Goal: Information Seeking & Learning: Learn about a topic

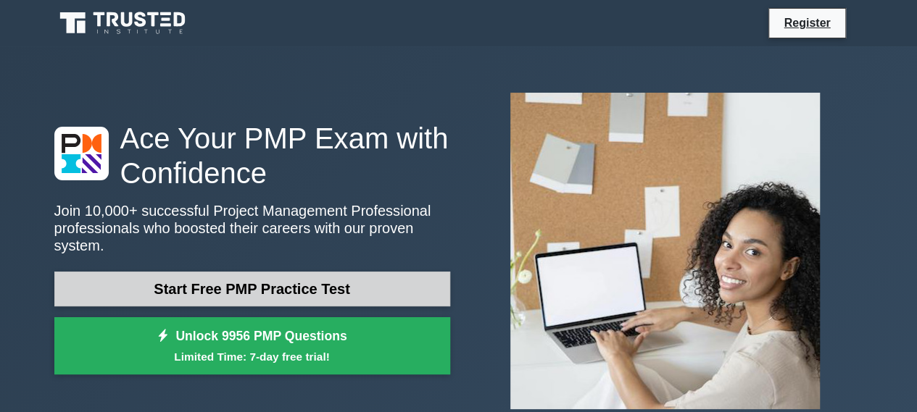
click at [259, 280] on link "Start Free PMP Practice Test" at bounding box center [252, 289] width 396 height 35
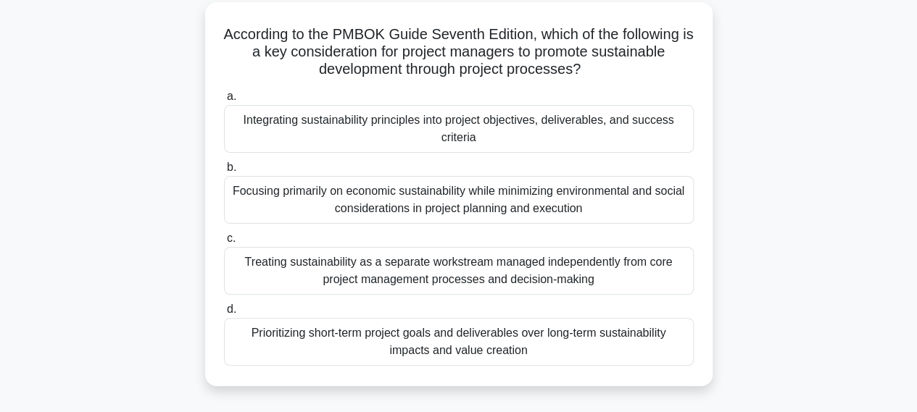
scroll to position [80, 0]
click at [395, 125] on div "Integrating sustainability principles into project objectives, deliverables, an…" at bounding box center [459, 128] width 470 height 48
click at [224, 100] on input "a. Integrating sustainability principles into project objectives, deliverables,…" at bounding box center [224, 95] width 0 height 9
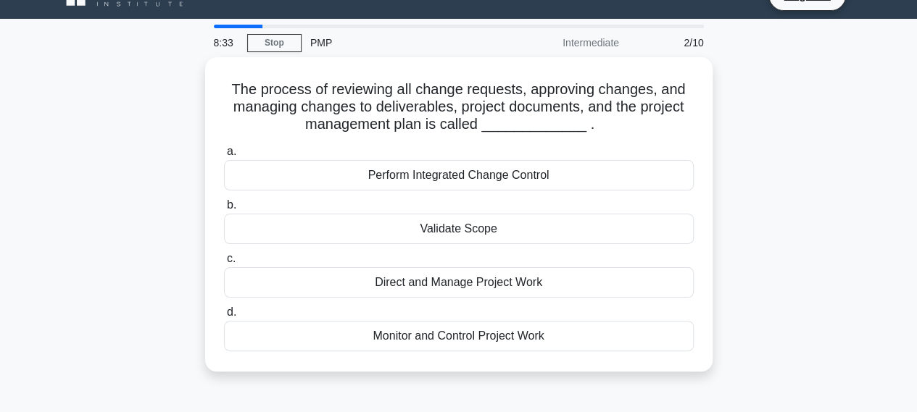
scroll to position [29, 0]
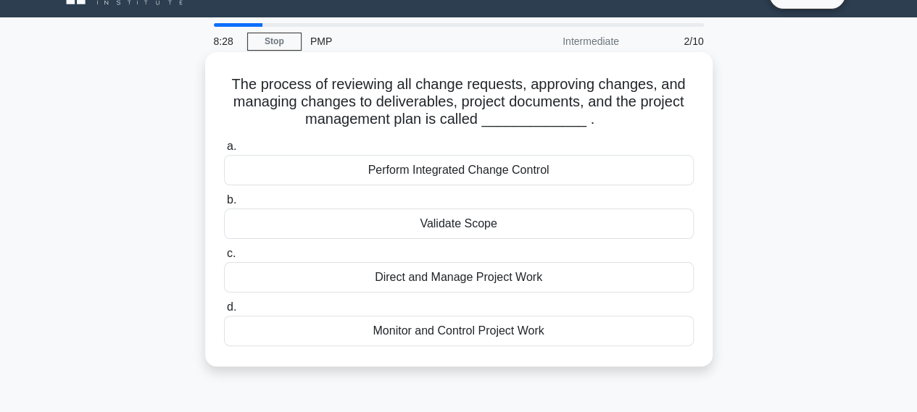
click at [484, 178] on div "Perform Integrated Change Control" at bounding box center [459, 170] width 470 height 30
click at [224, 151] on input "a. Perform Integrated Change Control" at bounding box center [224, 146] width 0 height 9
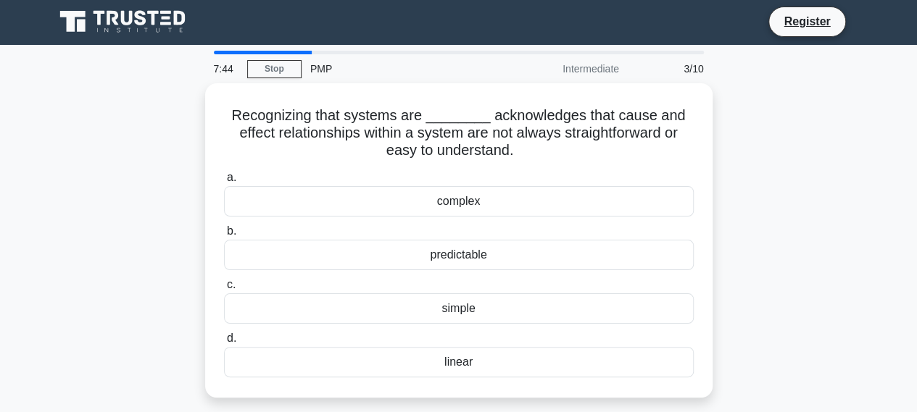
scroll to position [0, 0]
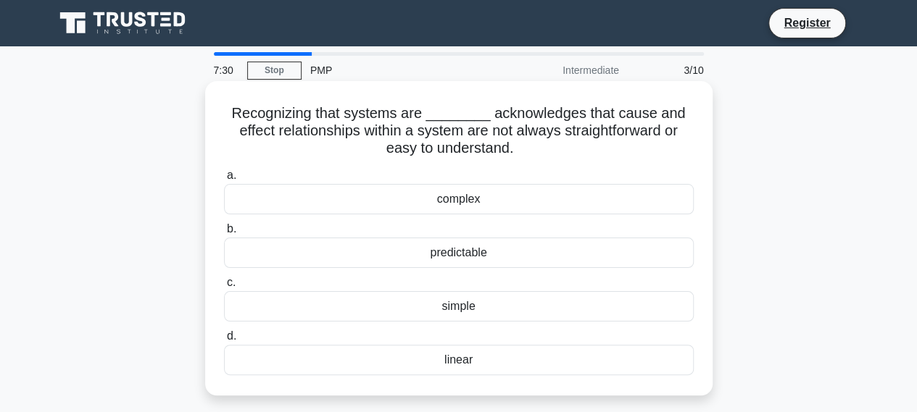
click at [549, 206] on div "complex" at bounding box center [459, 199] width 470 height 30
click at [224, 180] on input "a. complex" at bounding box center [224, 175] width 0 height 9
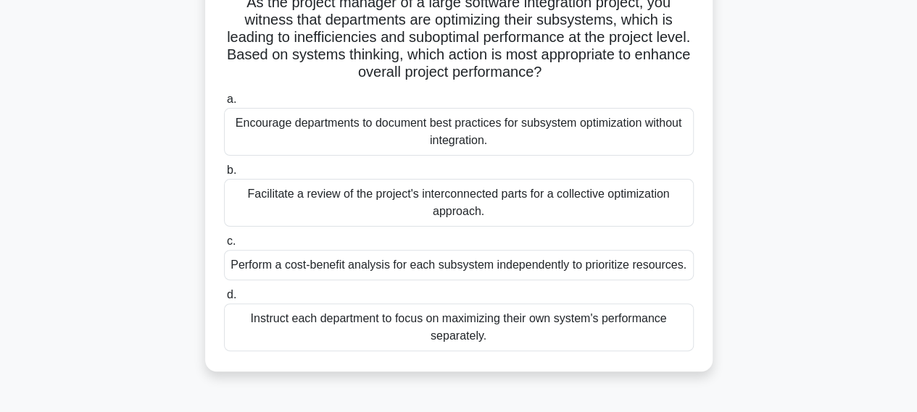
scroll to position [116, 0]
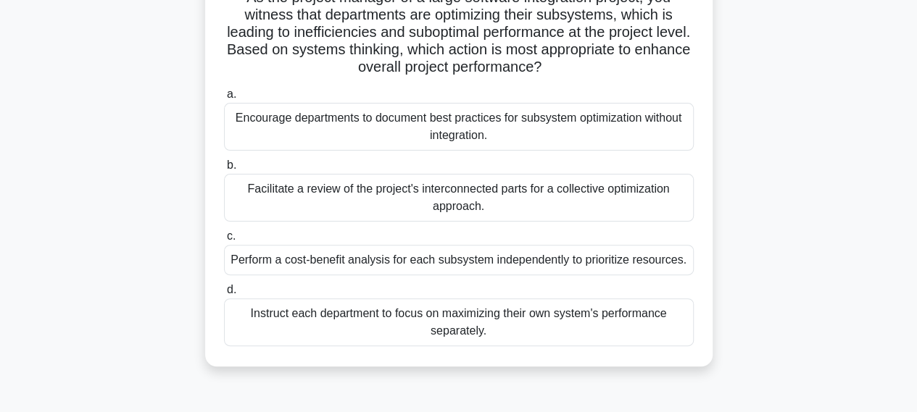
click at [458, 196] on div "Facilitate a review of the project's interconnected parts for a collective opti…" at bounding box center [459, 198] width 470 height 48
click at [224, 170] on input "b. Facilitate a review of the project's interconnected parts for a collective o…" at bounding box center [224, 165] width 0 height 9
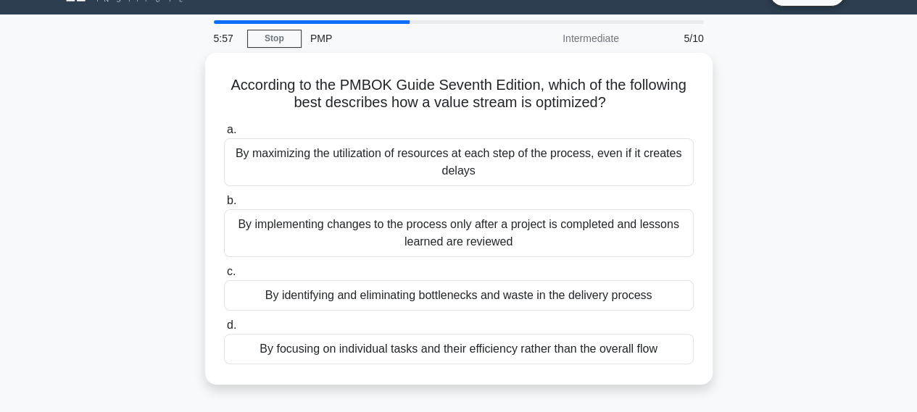
scroll to position [29, 0]
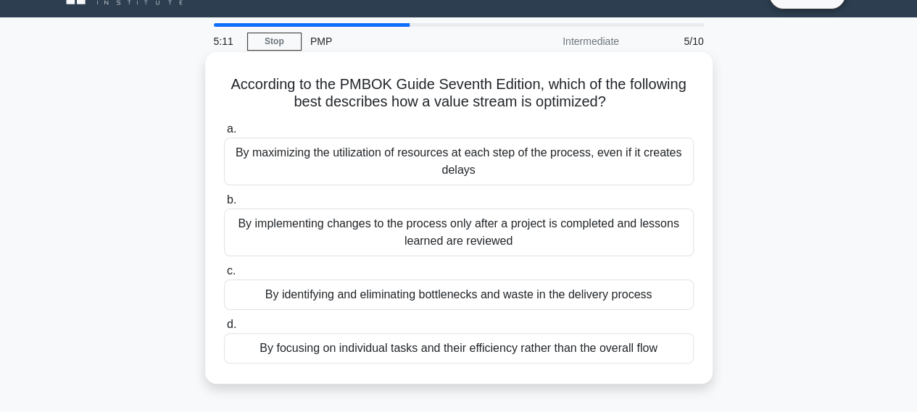
click at [446, 229] on div "By implementing changes to the process only after a project is completed and le…" at bounding box center [459, 233] width 470 height 48
click at [224, 205] on input "b. By implementing changes to the process only after a project is completed and…" at bounding box center [224, 200] width 0 height 9
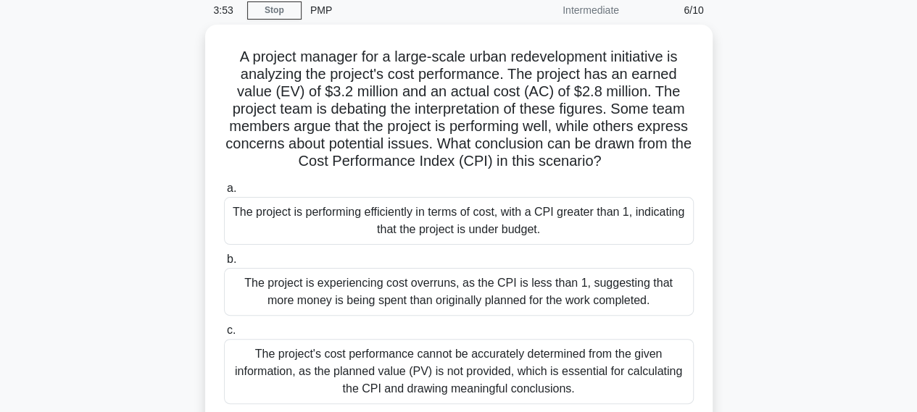
scroll to position [58, 0]
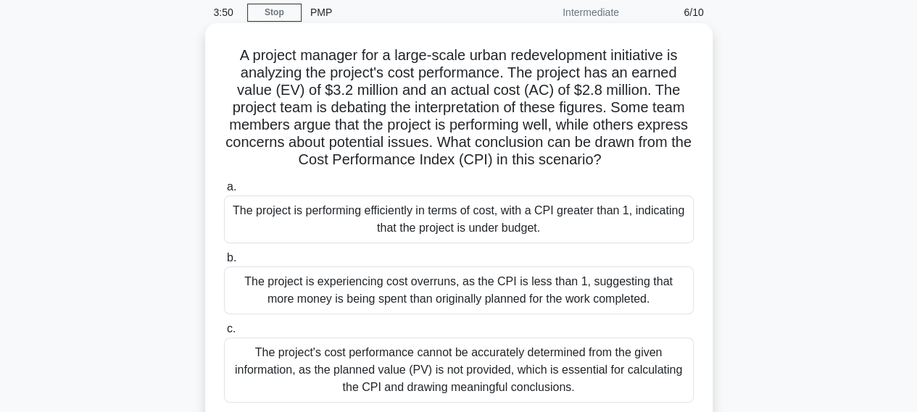
click at [457, 228] on div "The project is performing efficiently in terms of cost, with a CPI greater than…" at bounding box center [459, 220] width 470 height 48
click at [224, 192] on input "a. The project is performing efficiently in terms of cost, with a CPI greater t…" at bounding box center [224, 187] width 0 height 9
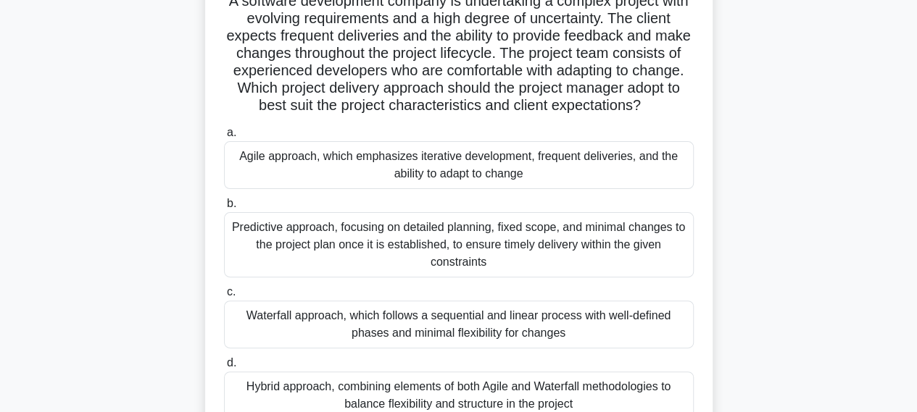
scroll to position [87, 0]
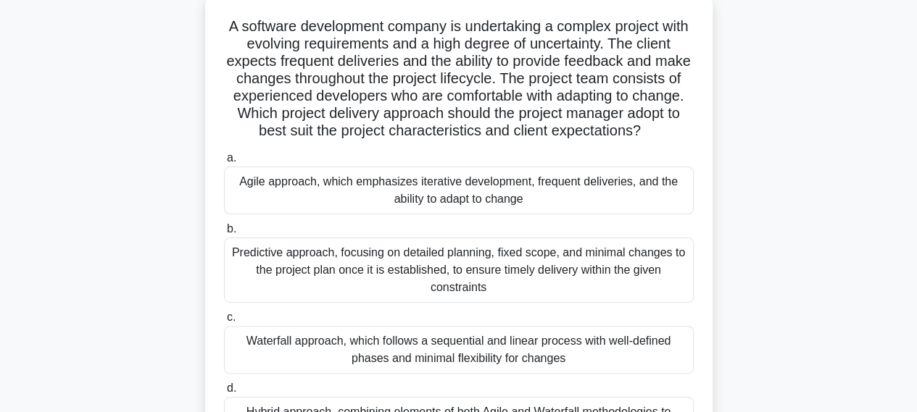
click at [380, 200] on div "Agile approach, which emphasizes iterative development, frequent deliveries, an…" at bounding box center [459, 191] width 470 height 48
click at [224, 163] on input "a. Agile approach, which emphasizes iterative development, frequent deliveries,…" at bounding box center [224, 158] width 0 height 9
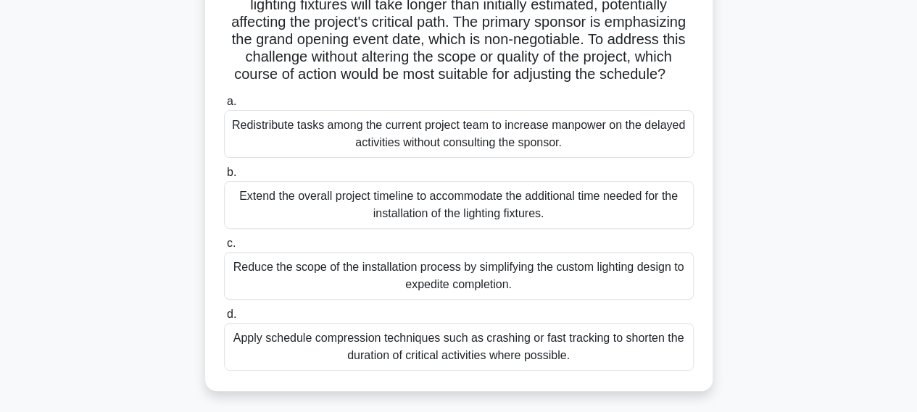
scroll to position [145, 0]
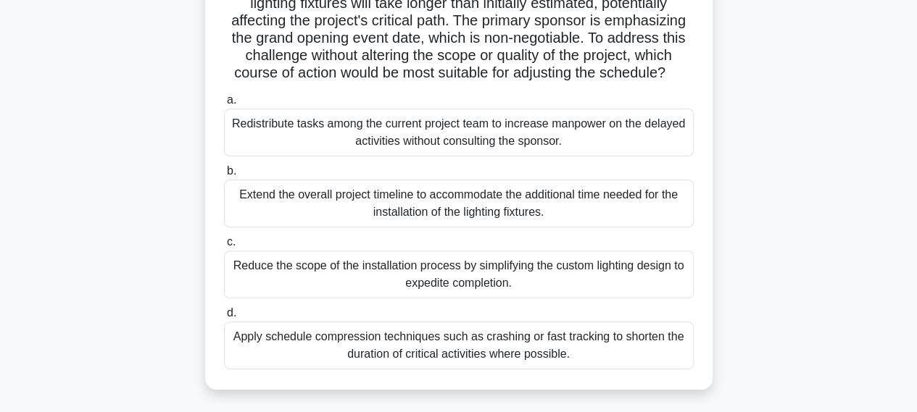
click at [446, 362] on div "Apply schedule compression techniques such as crashing or fast tracking to shor…" at bounding box center [459, 346] width 470 height 48
click at [224, 318] on input "d. Apply schedule compression techniques such as crashing or fast tracking to s…" at bounding box center [224, 313] width 0 height 9
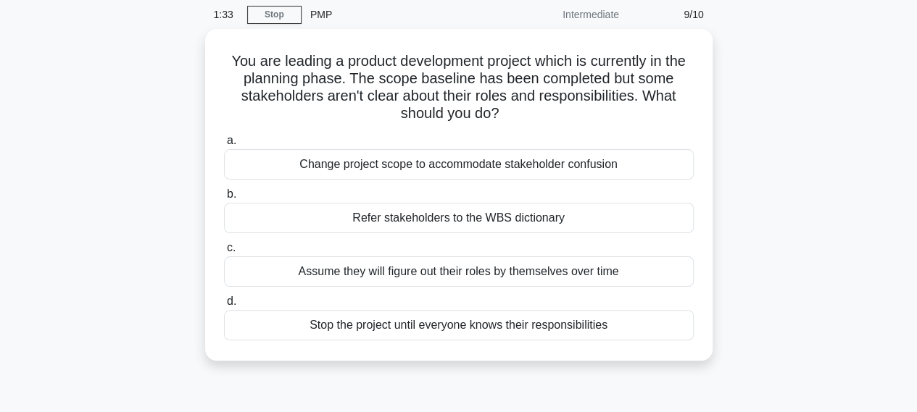
scroll to position [58, 0]
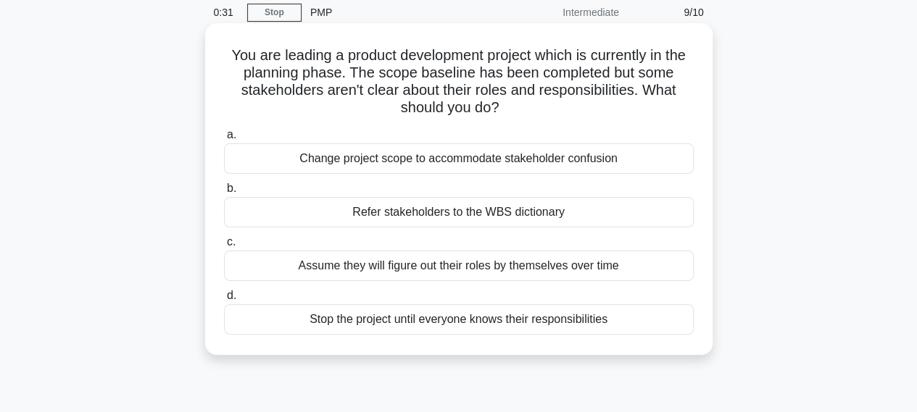
click at [422, 215] on div "Refer stakeholders to the WBS dictionary" at bounding box center [459, 212] width 470 height 30
click at [224, 194] on input "b. Refer stakeholders to the WBS dictionary" at bounding box center [224, 188] width 0 height 9
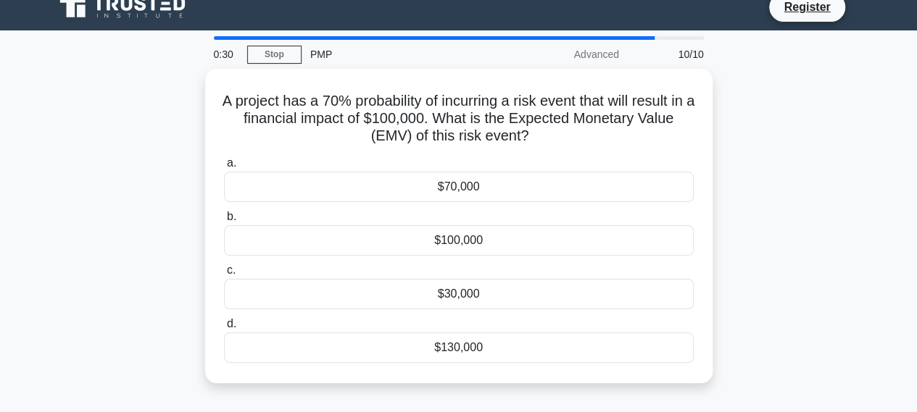
scroll to position [0, 0]
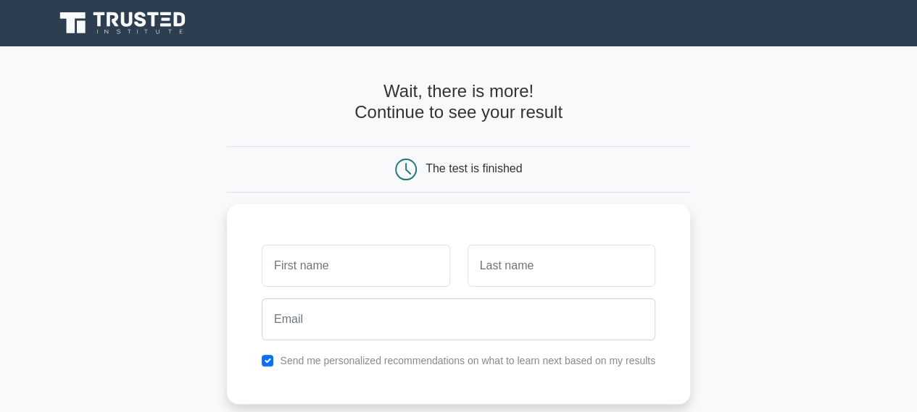
click at [453, 112] on h4 "Wait, there is more! Continue to see your result" at bounding box center [458, 102] width 463 height 42
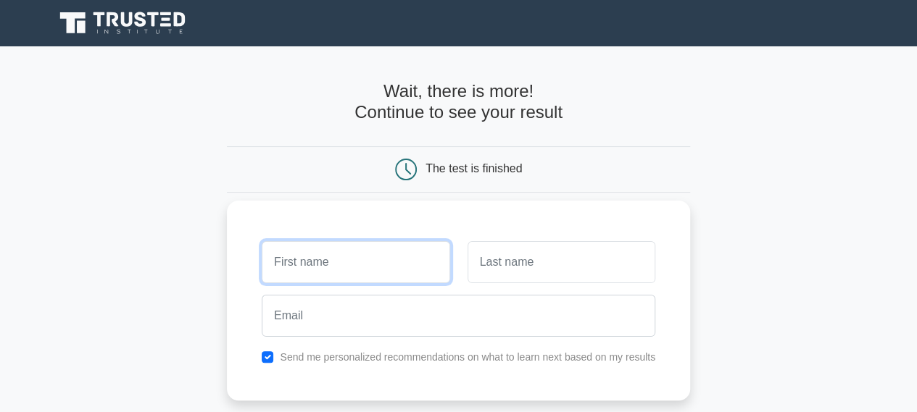
click at [361, 259] on input "text" at bounding box center [356, 262] width 188 height 42
type input "[PERSON_NAME]"
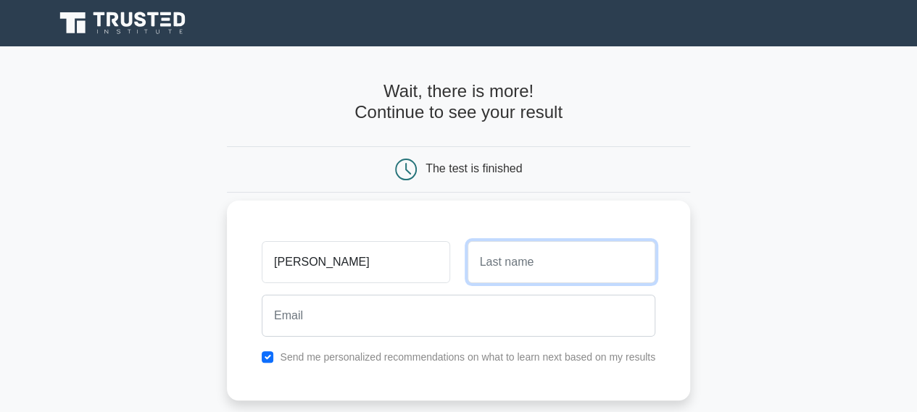
click at [493, 258] on input "text" at bounding box center [561, 262] width 188 height 42
type input "Ali"
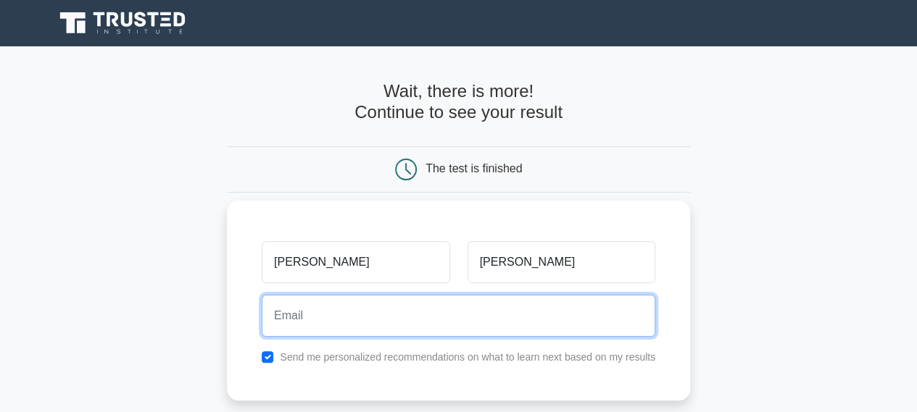
click at [373, 320] on input "email" at bounding box center [459, 316] width 394 height 42
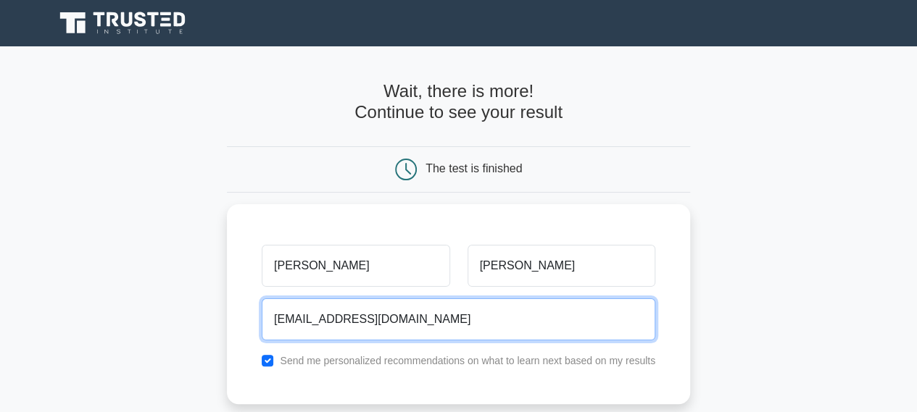
scroll to position [314, 0]
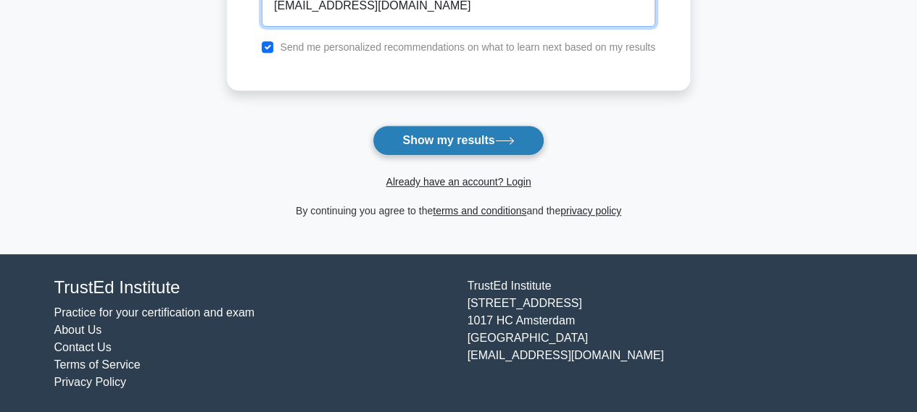
type input "aataa66@hotmail.com"
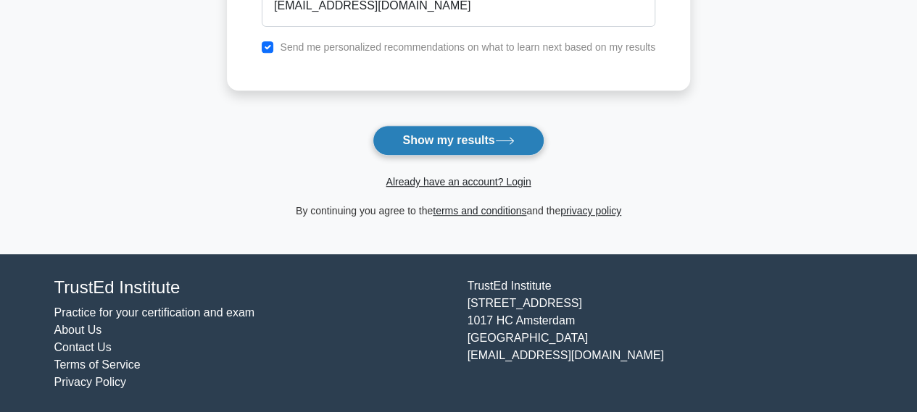
click at [452, 149] on button "Show my results" at bounding box center [458, 140] width 171 height 30
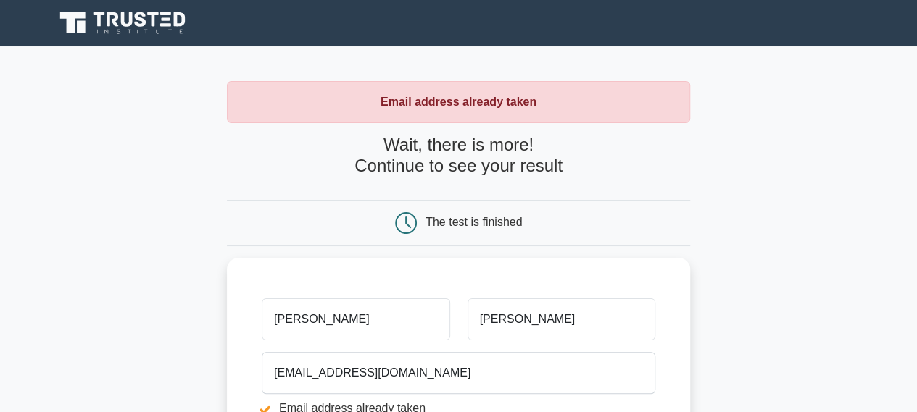
click at [521, 210] on div "The test is finished" at bounding box center [458, 223] width 463 height 46
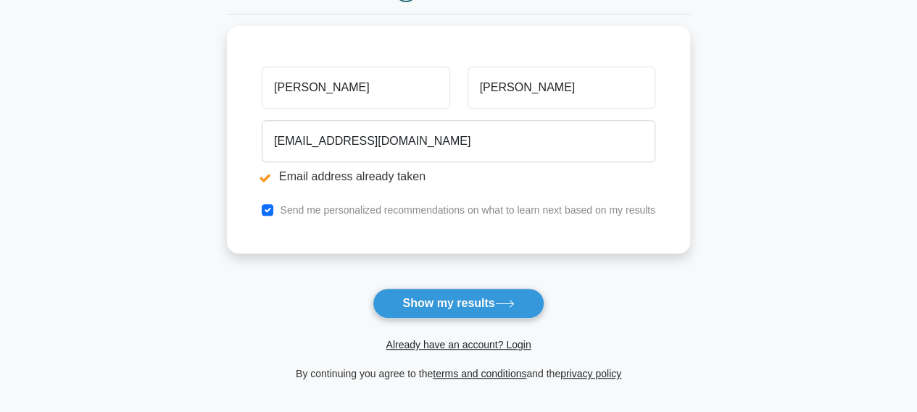
scroll to position [233, 0]
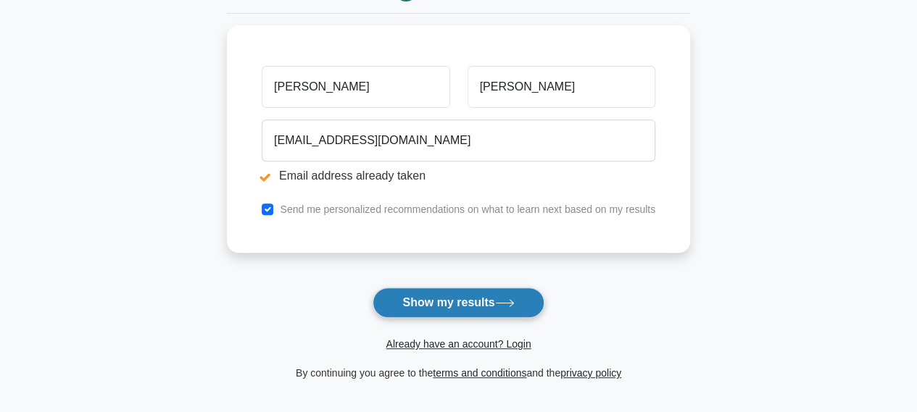
click at [467, 295] on button "Show my results" at bounding box center [458, 303] width 171 height 30
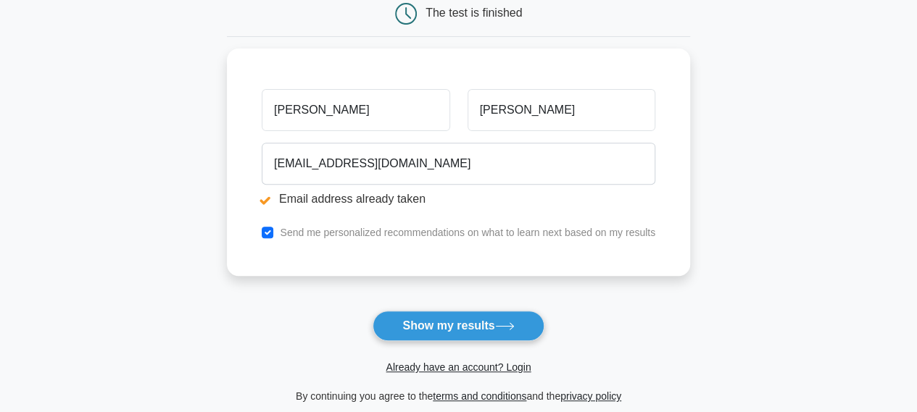
scroll to position [210, 0]
click at [487, 364] on link "Already have an account? Login" at bounding box center [458, 367] width 145 height 12
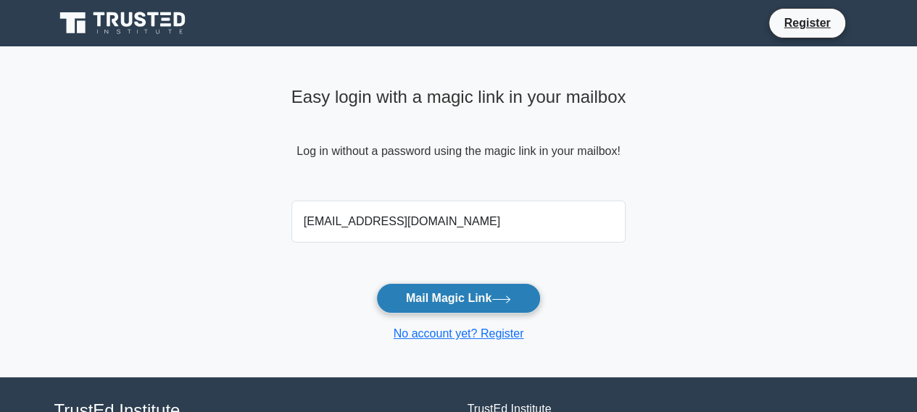
type input "[EMAIL_ADDRESS][DOMAIN_NAME]"
click at [474, 299] on button "Mail Magic Link" at bounding box center [458, 298] width 165 height 30
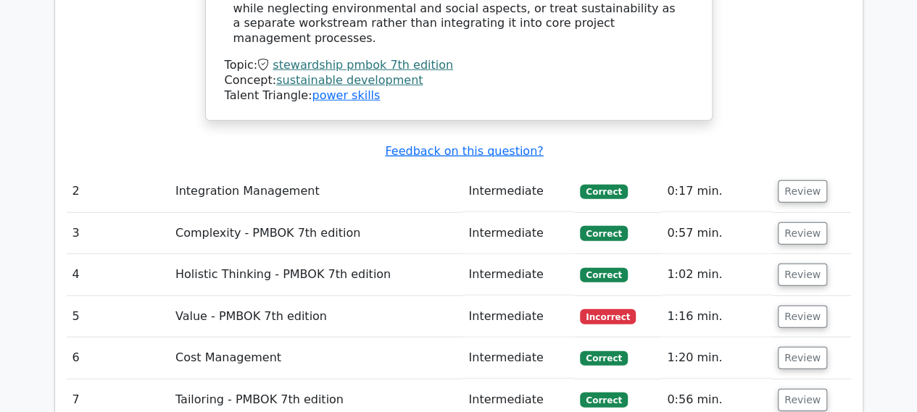
scroll to position [1950, 0]
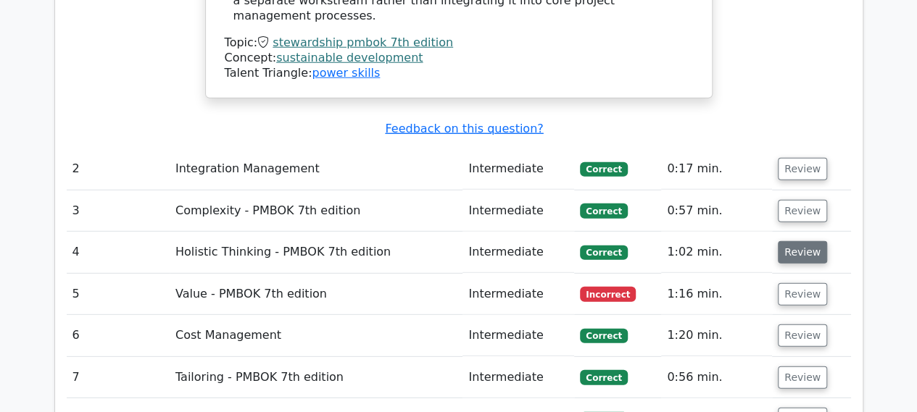
click at [804, 241] on button "Review" at bounding box center [802, 252] width 49 height 22
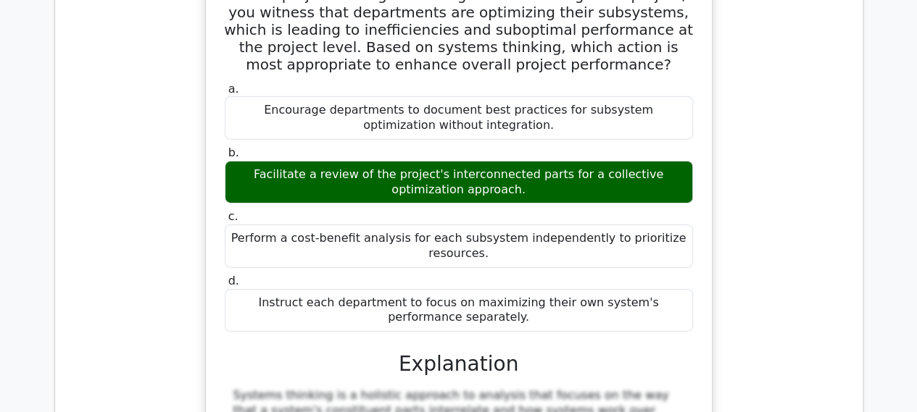
scroll to position [2442, 0]
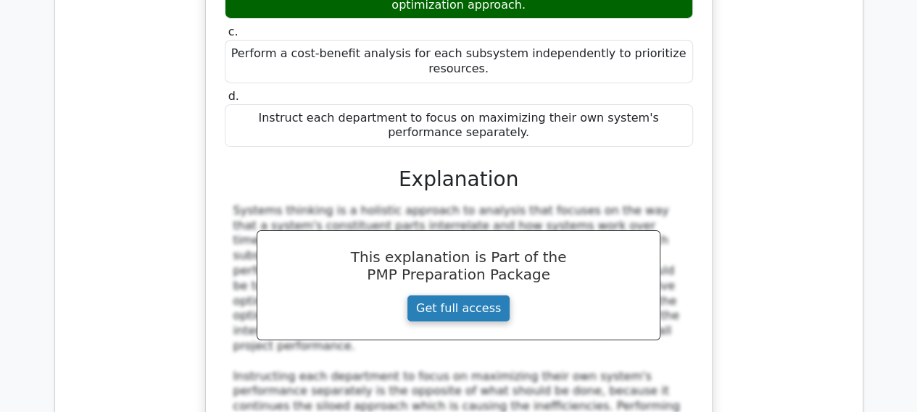
click at [467, 295] on link "Get full access" at bounding box center [459, 309] width 104 height 28
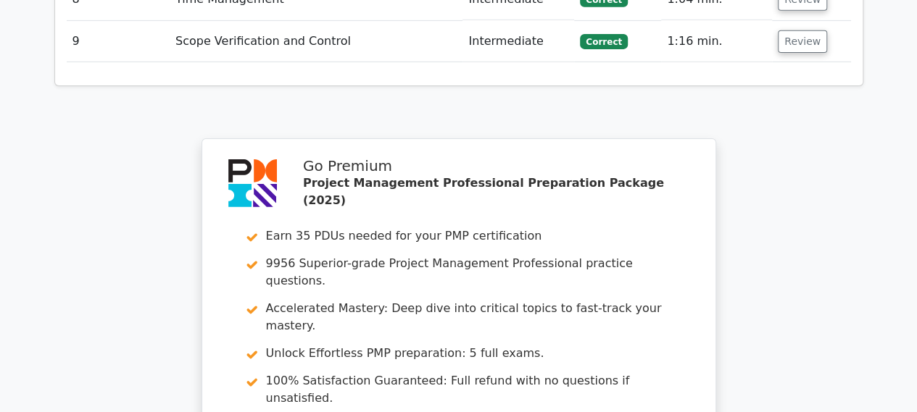
scroll to position [2442, 0]
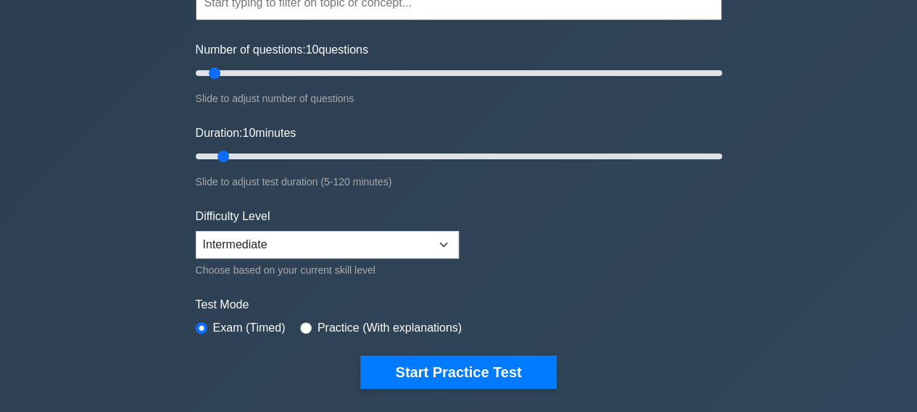
scroll to position [232, 0]
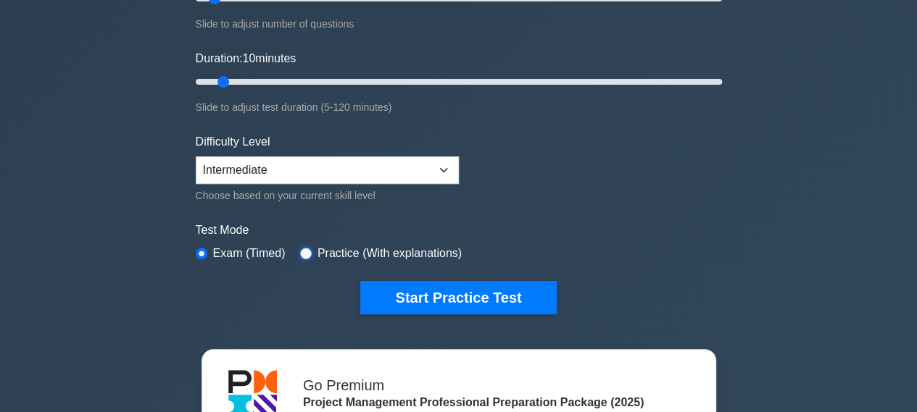
click at [300, 249] on input "radio" at bounding box center [306, 254] width 12 height 12
radio input "true"
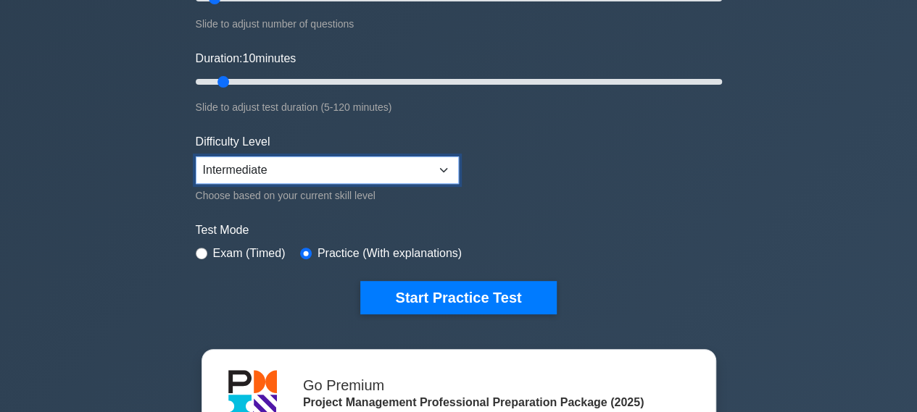
click at [441, 167] on select "Beginner Intermediate Expert" at bounding box center [327, 171] width 263 height 28
click at [578, 185] on form "Topics Scope Management Time Management Cost Management Quality Management Risk…" at bounding box center [459, 91] width 526 height 448
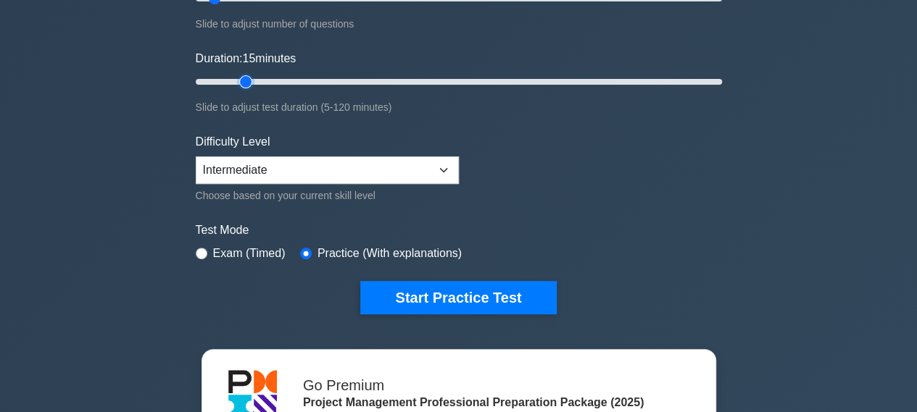
click at [249, 80] on input "Duration: 15 minutes" at bounding box center [459, 81] width 526 height 17
type input "15"
click at [81, 121] on div "Project Management Professional Customize Your Next Practice Test Topics Scope …" at bounding box center [458, 256] width 917 height 884
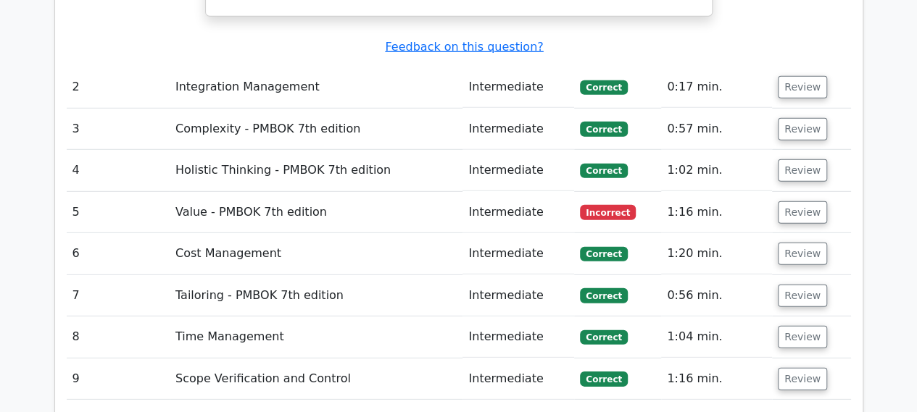
scroll to position [2047, 0]
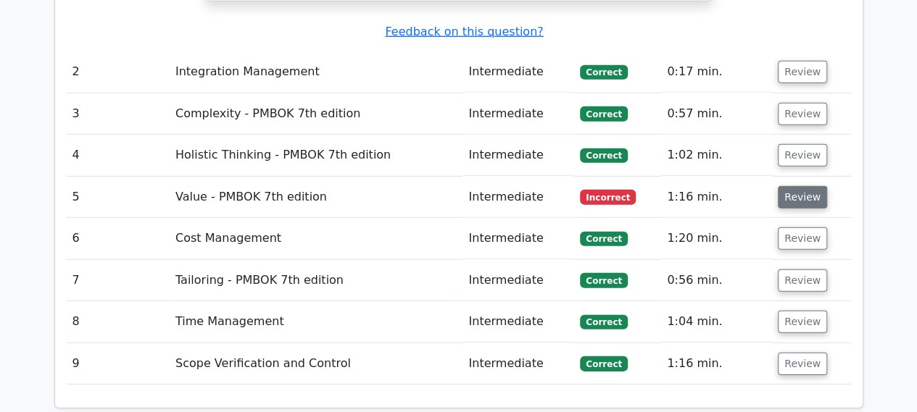
click at [802, 186] on button "Review" at bounding box center [802, 197] width 49 height 22
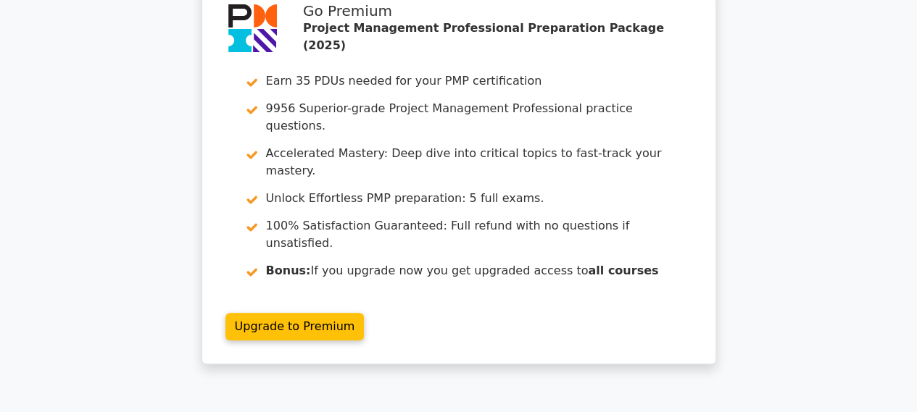
scroll to position [87, 0]
